Goal: Information Seeking & Learning: Learn about a topic

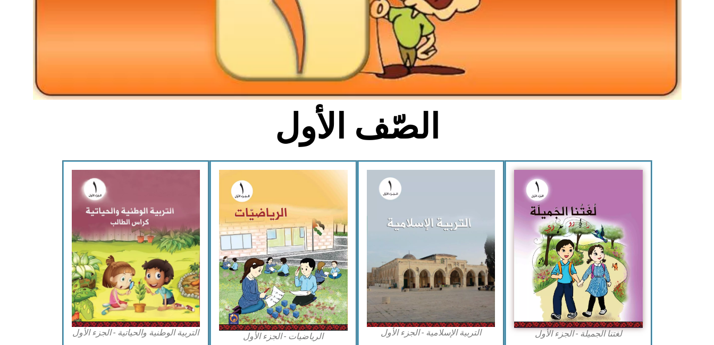
scroll to position [191, 0]
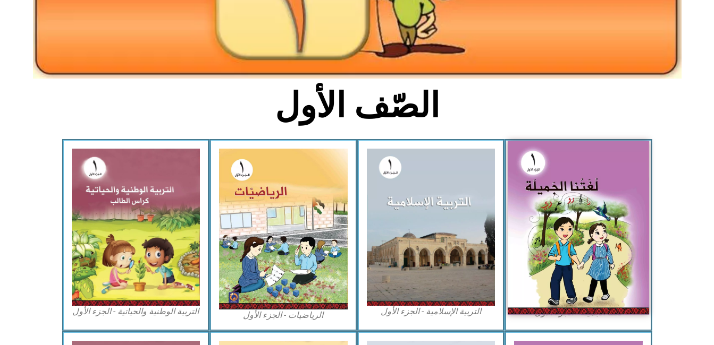
click at [590, 205] on img at bounding box center [578, 228] width 141 height 174
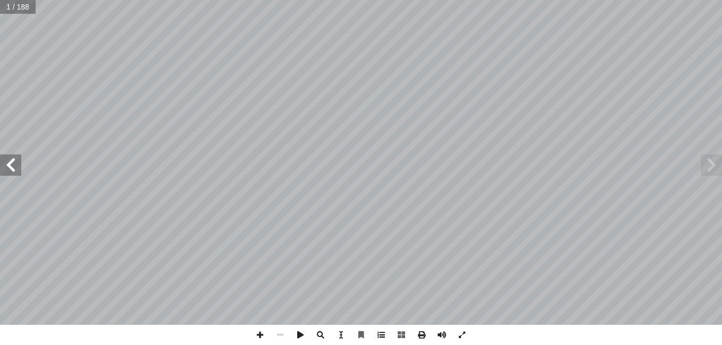
click at [381, 336] on span at bounding box center [381, 335] width 20 height 20
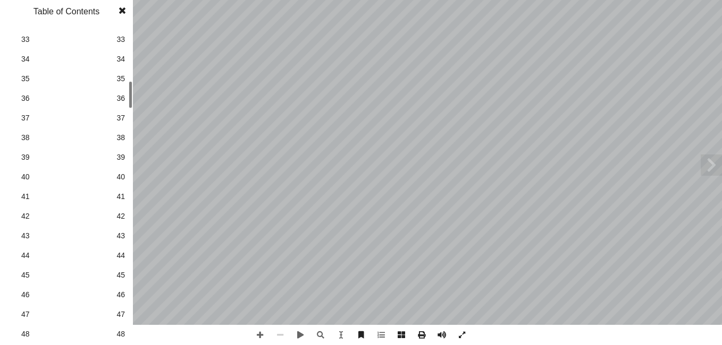
click at [139, 104] on div "ة َ ميل َ ج ْ نا ال ُ ت َ غ ُ ل ليف: أ ا ّ فريق الت ١ ُ زء ُ الج ل َّ و أ ال� ا…" at bounding box center [361, 172] width 722 height 345
click at [123, 139] on span "38" at bounding box center [120, 137] width 9 height 11
click at [122, 9] on span at bounding box center [122, 10] width 19 height 21
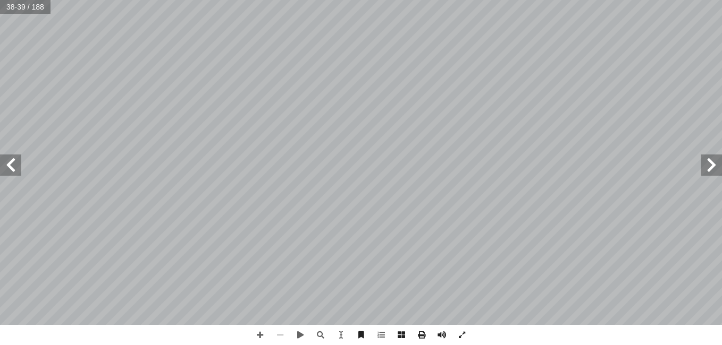
click at [5, 165] on span at bounding box center [10, 165] width 21 height 21
click at [258, 335] on span at bounding box center [260, 335] width 20 height 20
